Goal: Check status: Check status

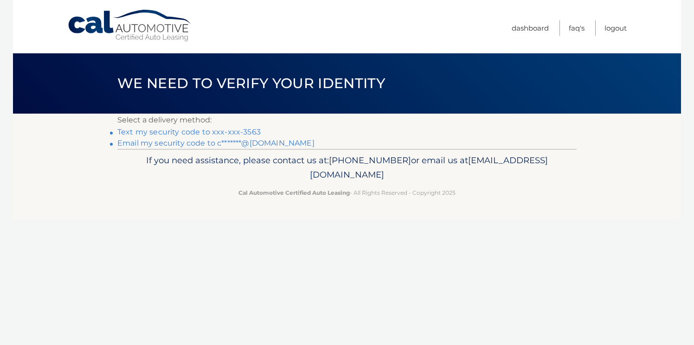
click at [205, 132] on link "Text my security code to xxx-xxx-3563" at bounding box center [188, 132] width 143 height 9
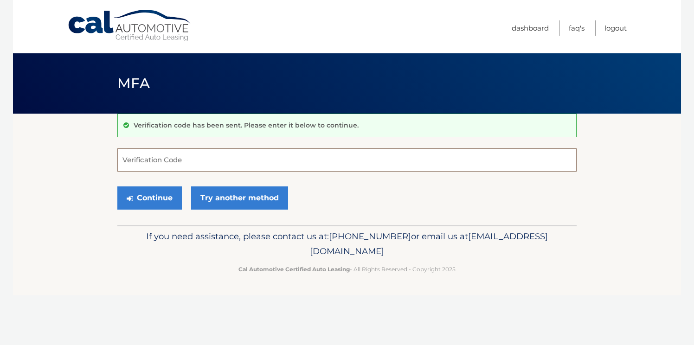
click at [176, 154] on input "Verification Code" at bounding box center [346, 160] width 459 height 23
type input "012865"
click at [167, 205] on button "Continue" at bounding box center [149, 198] width 65 height 23
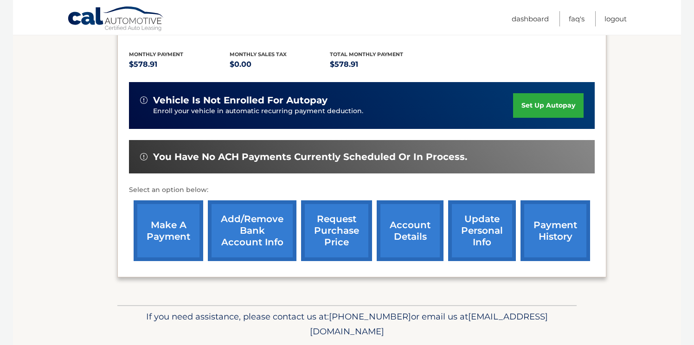
scroll to position [162, 0]
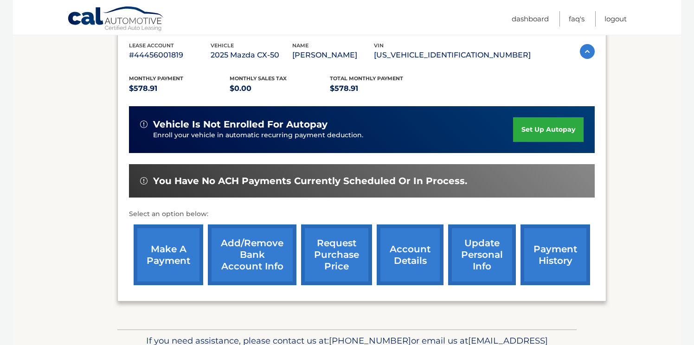
click at [550, 263] on link "payment history" at bounding box center [556, 255] width 70 height 61
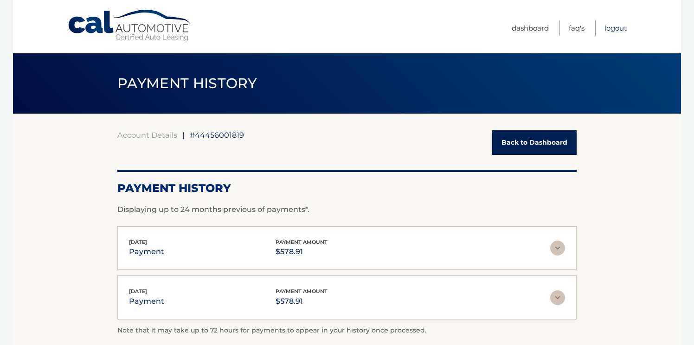
click at [611, 30] on link "Logout" at bounding box center [616, 27] width 22 height 15
